Goal: Information Seeking & Learning: Learn about a topic

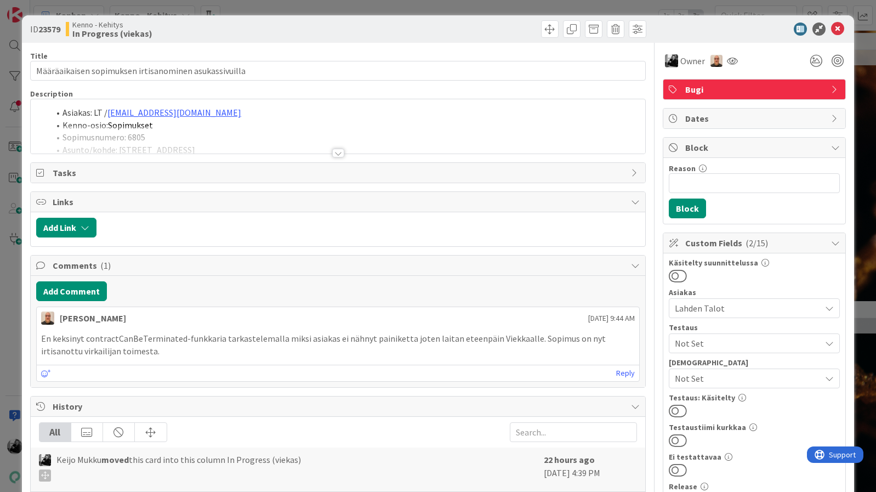
click at [338, 155] on div at bounding box center [338, 153] width 12 height 9
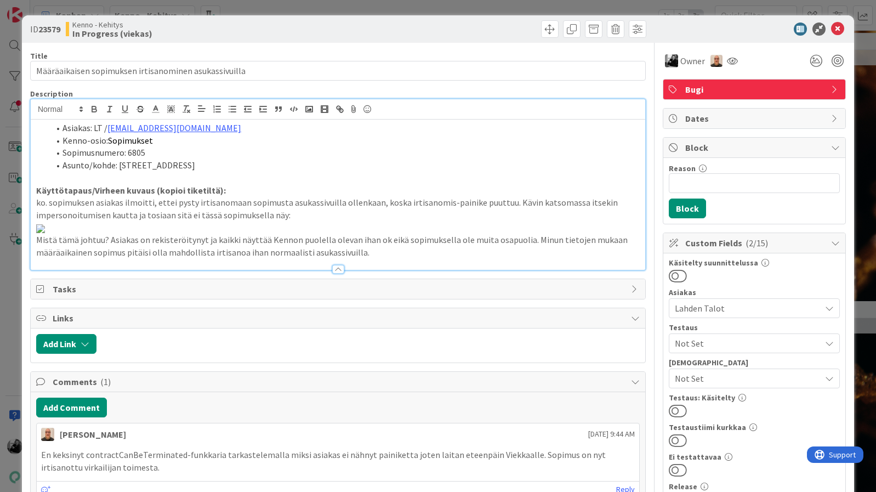
click at [33, 124] on div "Asiakas: LT / [PERSON_NAME][EMAIL_ADDRESS][DOMAIN_NAME] Kenno-osio: Sopimukset …" at bounding box center [338, 194] width 614 height 150
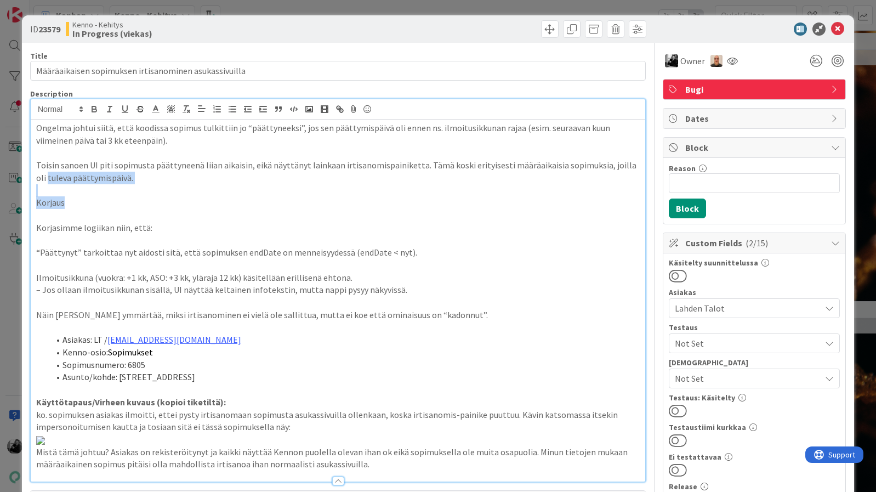
drag, startPoint x: 73, startPoint y: 202, endPoint x: 4, endPoint y: 182, distance: 71.1
click at [2, 180] on div "ID 23579 Kenno - Kehitys In Progress (viekas) Title 54 / 128 Määräaikaisen sopi…" at bounding box center [438, 246] width 876 height 492
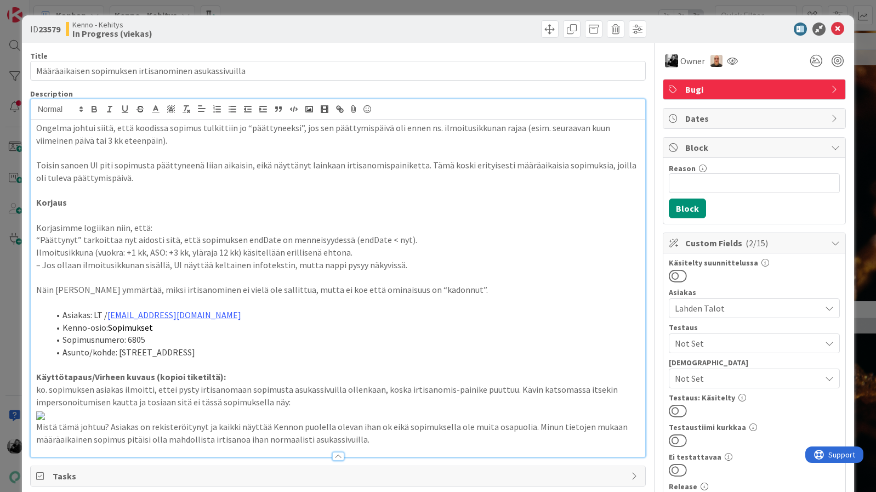
click at [37, 127] on p "Ongelma johtui siitä, että koodissa sopimus tulkittiin jo “päättyneeksi”, jos s…" at bounding box center [337, 134] width 603 height 25
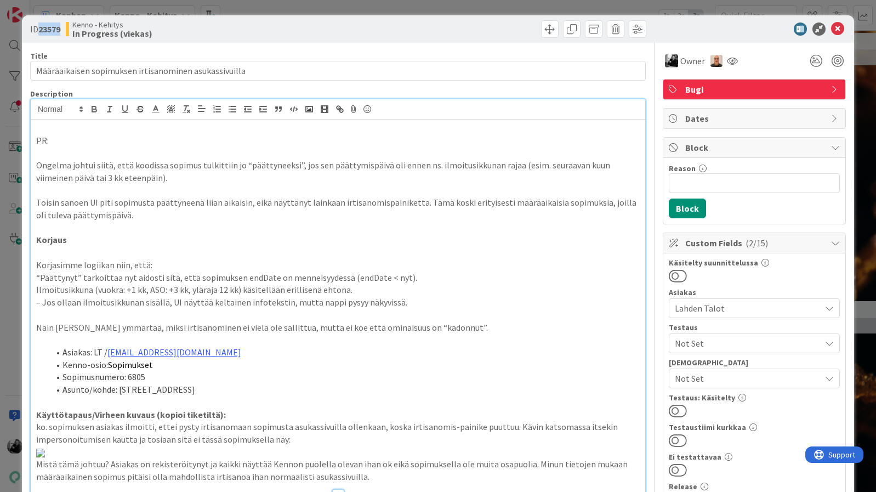
drag, startPoint x: 62, startPoint y: 27, endPoint x: 41, endPoint y: 29, distance: 21.4
click at [41, 29] on div "ID 23579 Kenno - Kehitys In Progress (viekas)" at bounding box center [182, 29] width 305 height 18
copy b "23579"
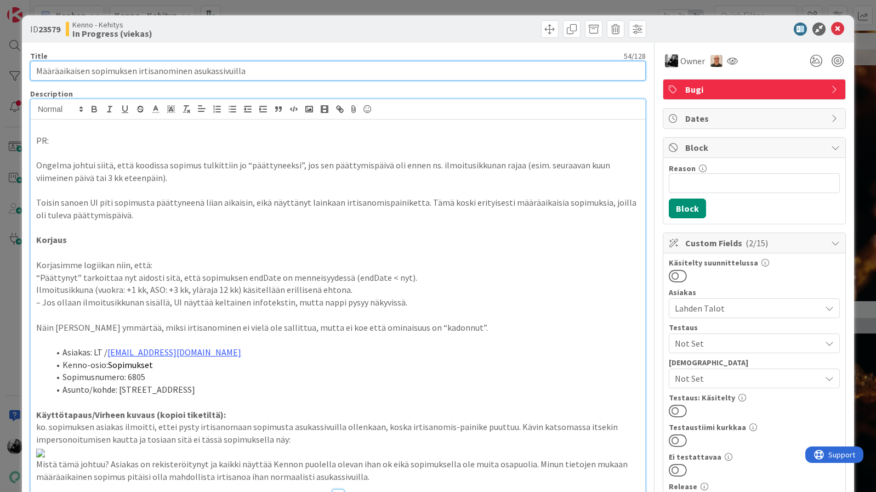
drag, startPoint x: 271, startPoint y: 69, endPoint x: 13, endPoint y: 68, distance: 258.1
click at [13, 69] on div "ID 23579 Kenno - Kehitys In Progress (viekas) Title 54 / 128 Määräaikaisen sopi…" at bounding box center [438, 246] width 876 height 492
click at [264, 65] on input "Määräaikaisen sopimuksen irtisanominen asukassivuilla" at bounding box center [337, 71] width 615 height 20
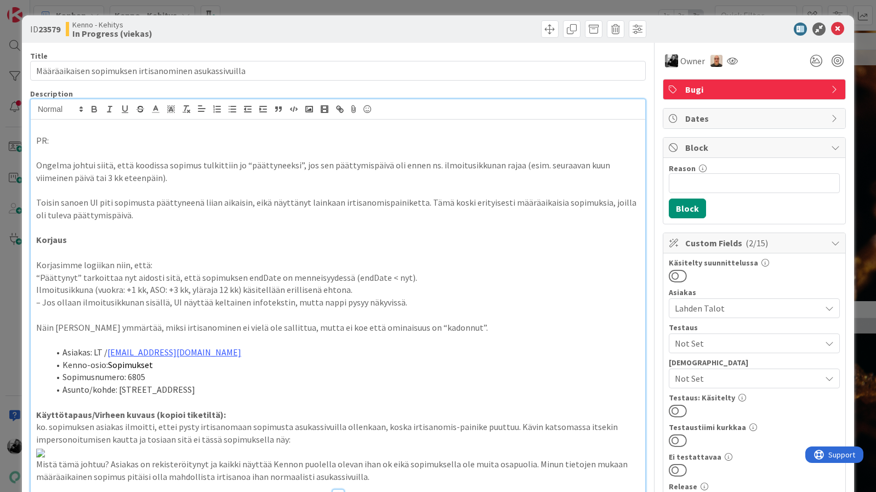
click at [186, 220] on p "Toisin sanoen UI piti sopimusta päättyneenä liian aikaisin, eikä näyttänyt lain…" at bounding box center [337, 208] width 603 height 25
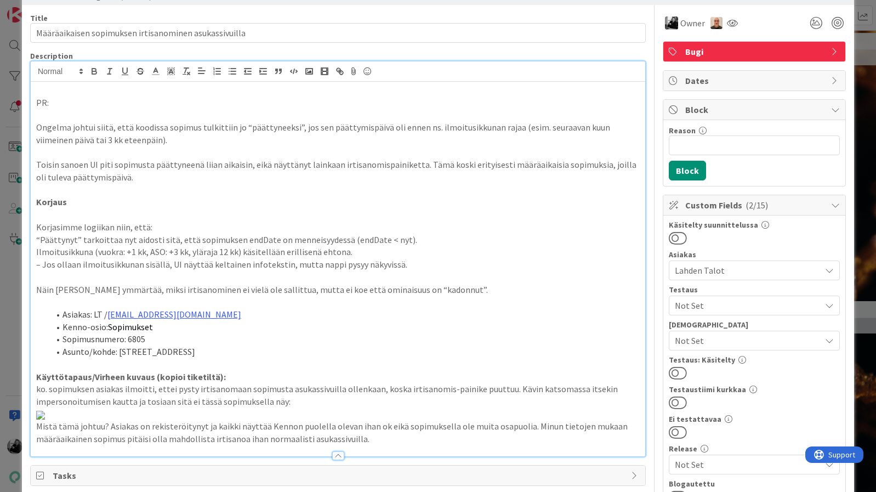
scroll to position [43, 0]
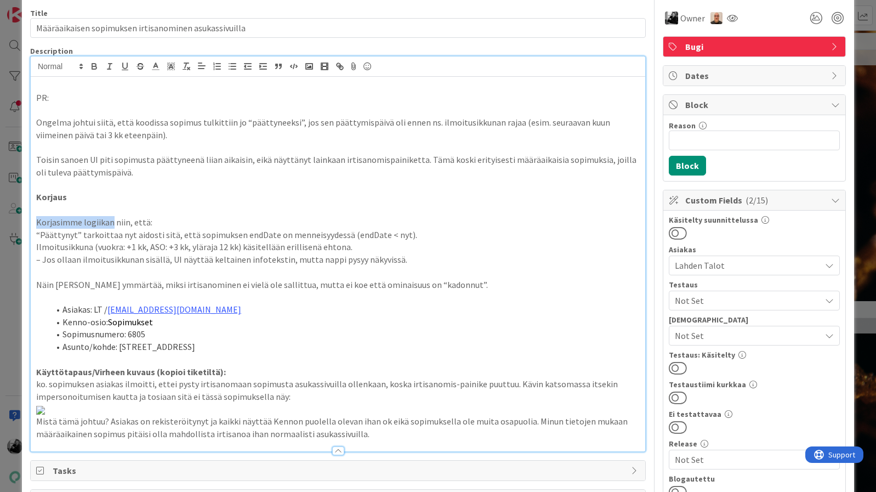
drag, startPoint x: 110, startPoint y: 222, endPoint x: 32, endPoint y: 222, distance: 77.3
click at [32, 222] on div "PR: Ongelma johtui siitä, että koodissa sopimus tulkittiin jo “päättyneeksi”, j…" at bounding box center [338, 264] width 614 height 374
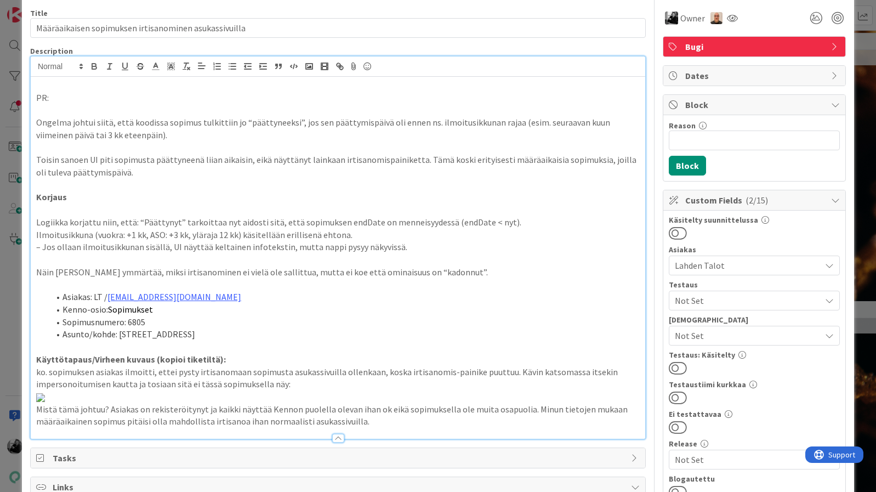
click at [532, 218] on p "Logiikka korjattu niin, että: “Päättynyt” tarkoittaa nyt aidosti sitä, että sop…" at bounding box center [337, 222] width 603 height 13
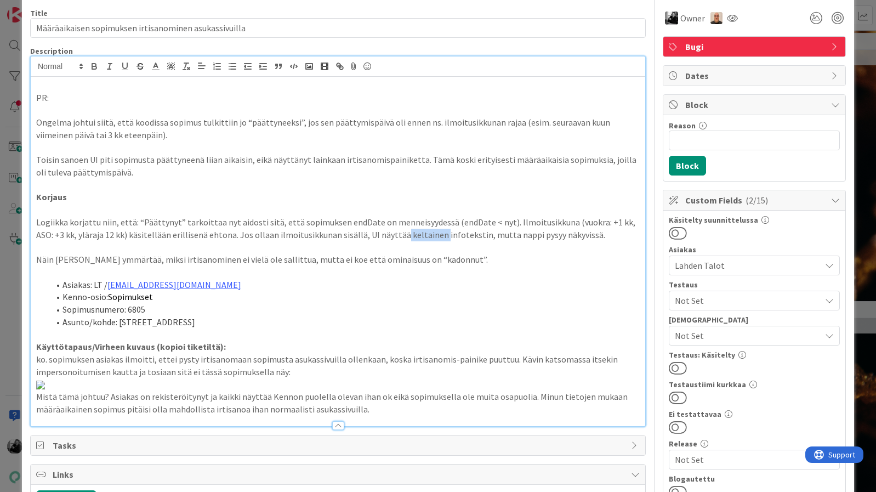
drag, startPoint x: 418, startPoint y: 234, endPoint x: 380, endPoint y: 236, distance: 38.4
click at [380, 236] on p "Logiikka korjattu niin, että: “Päättynyt” tarkoittaa nyt aidosti sitä, että sop…" at bounding box center [337, 228] width 603 height 25
click at [553, 238] on p "Logiikka korjattu niin, että: “Päättynyt” tarkoittaa nyt aidosti sitä, että sop…" at bounding box center [337, 228] width 603 height 25
click at [549, 249] on p at bounding box center [337, 247] width 603 height 13
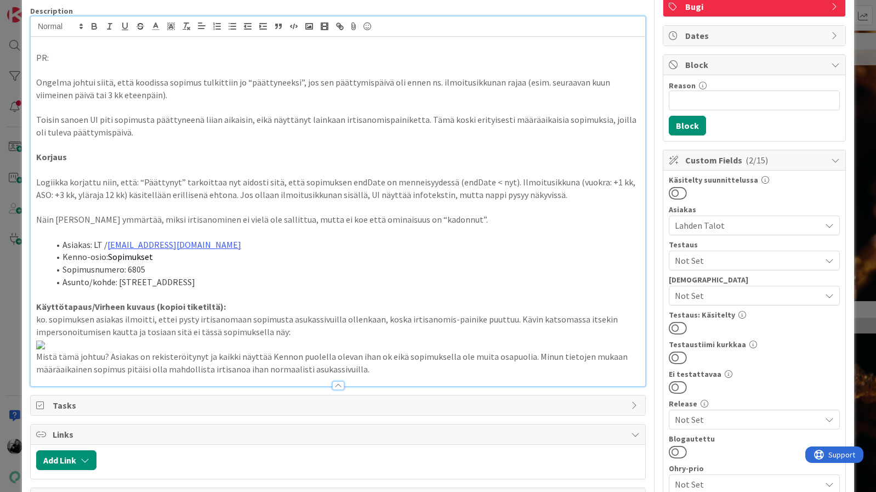
scroll to position [84, 0]
click at [471, 215] on p "Näin [PERSON_NAME] ymmärtää, miksi irtisanominen ei vielä ole sallittua, mutta …" at bounding box center [337, 218] width 603 height 13
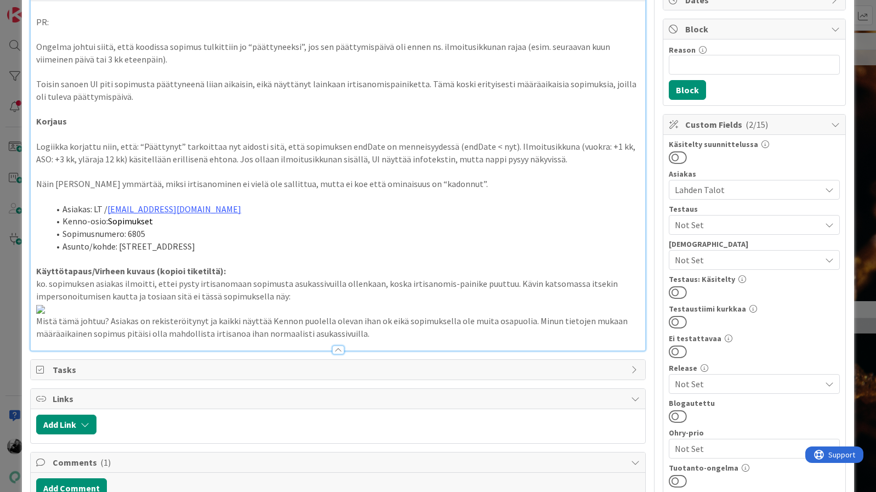
scroll to position [119, 0]
drag, startPoint x: 207, startPoint y: 183, endPoint x: 227, endPoint y: 183, distance: 20.3
click at [227, 183] on p "Näin [PERSON_NAME] ymmärtää, miksi irtisanominen ei vielä ole sallittua, mutta …" at bounding box center [337, 182] width 603 height 13
click at [326, 178] on p "Näin [PERSON_NAME] ymmärtää, miksi irtisanominen ei ole sallittua, mutta ei koe…" at bounding box center [337, 182] width 603 height 13
click at [357, 168] on p at bounding box center [337, 170] width 603 height 13
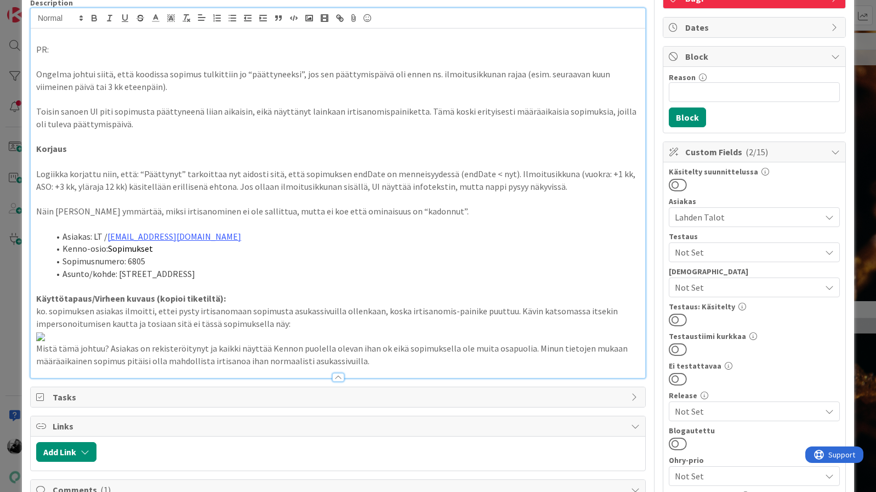
scroll to position [0, 0]
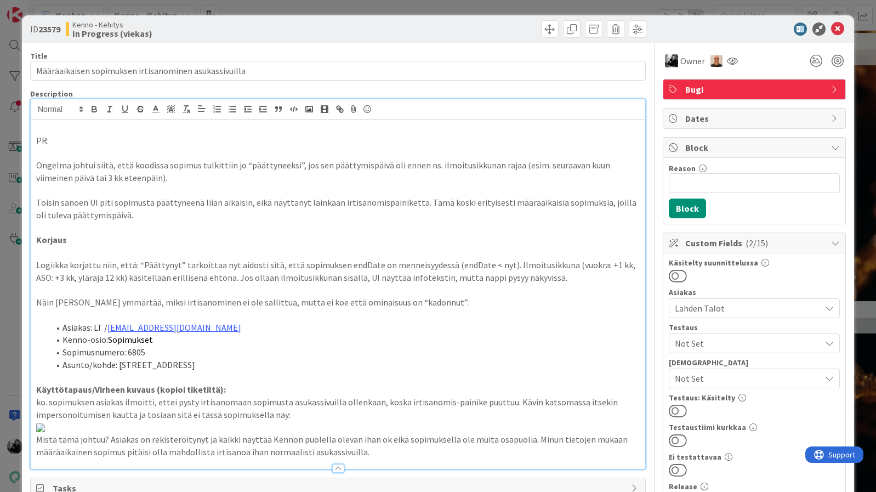
click at [208, 146] on p at bounding box center [337, 152] width 603 height 13
click at [118, 135] on p "PR:" at bounding box center [337, 140] width 603 height 13
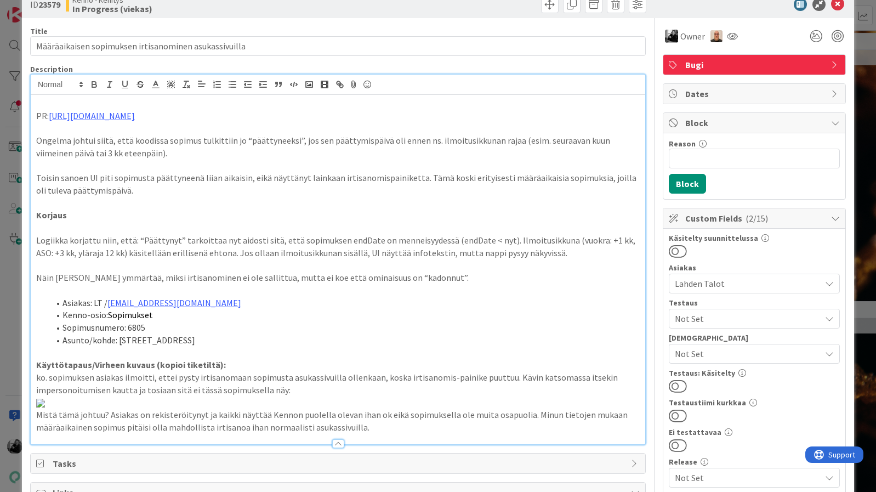
scroll to position [26, 0]
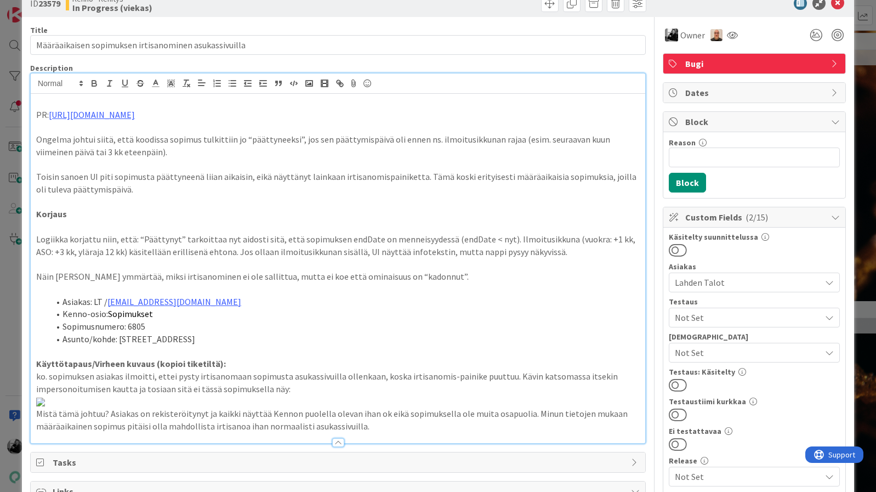
click at [67, 140] on p "Ongelma johtui siitä, että koodissa sopimus tulkittiin jo “päättyneeksi”, jos s…" at bounding box center [337, 145] width 603 height 25
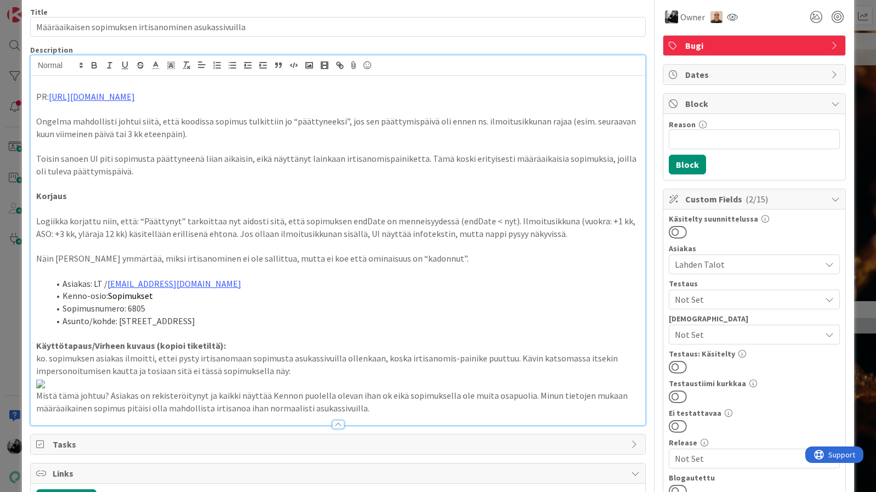
scroll to position [50, 0]
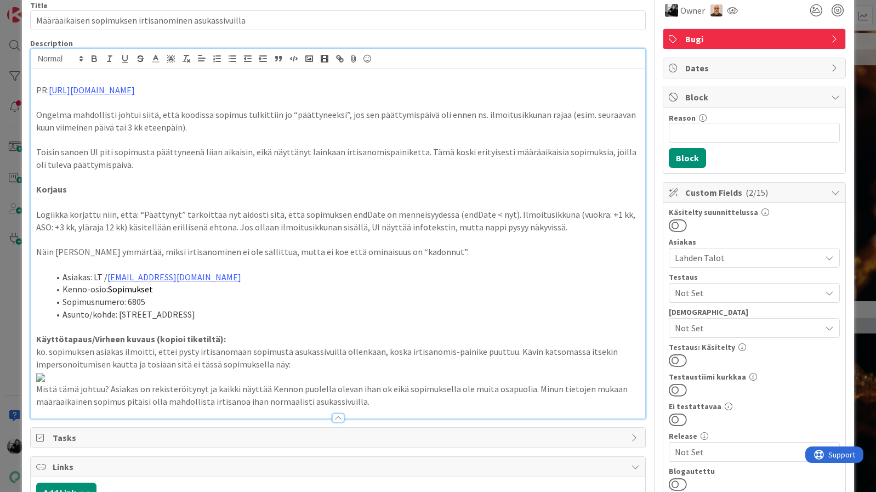
click at [512, 259] on p at bounding box center [337, 264] width 603 height 13
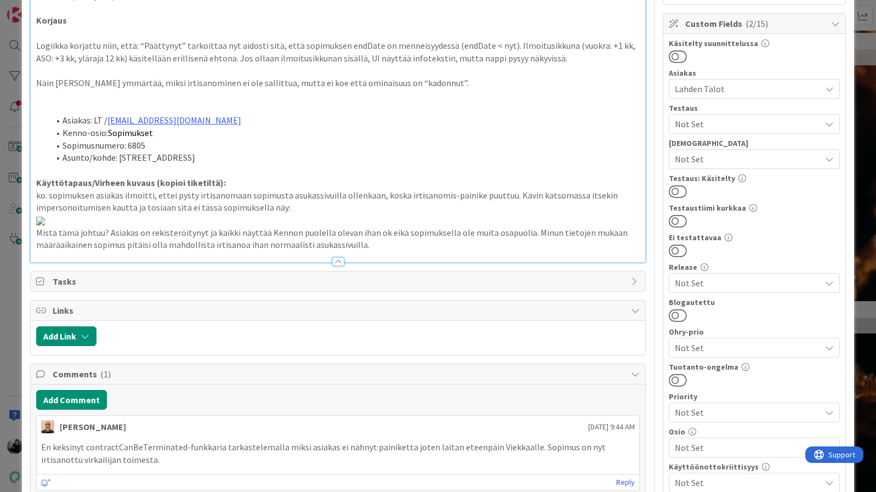
scroll to position [221, 0]
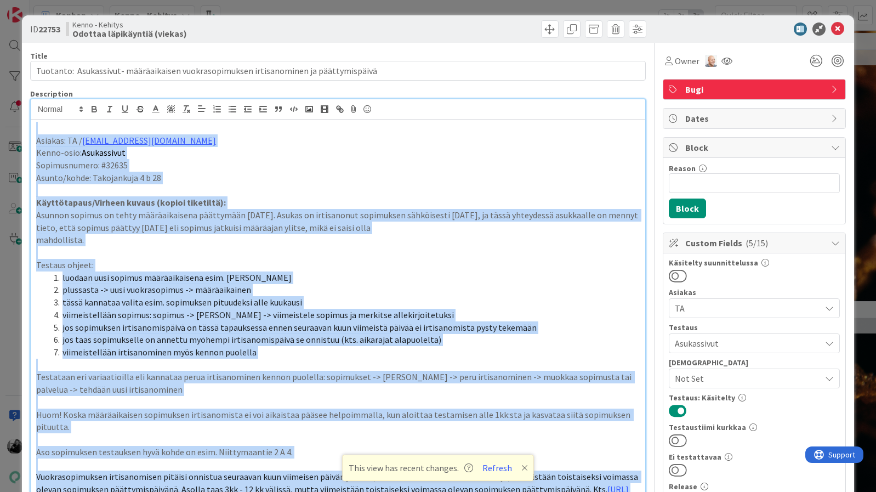
scroll to position [1169, 0]
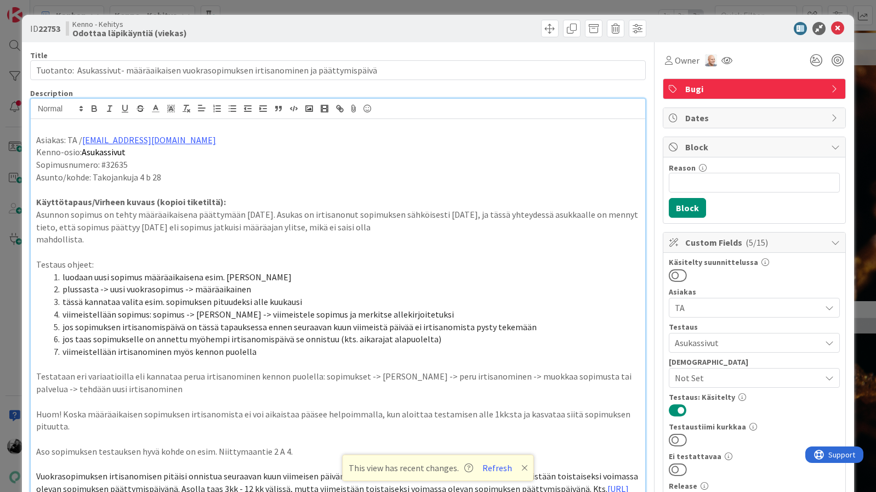
scroll to position [0, 0]
